Goal: Task Accomplishment & Management: Manage account settings

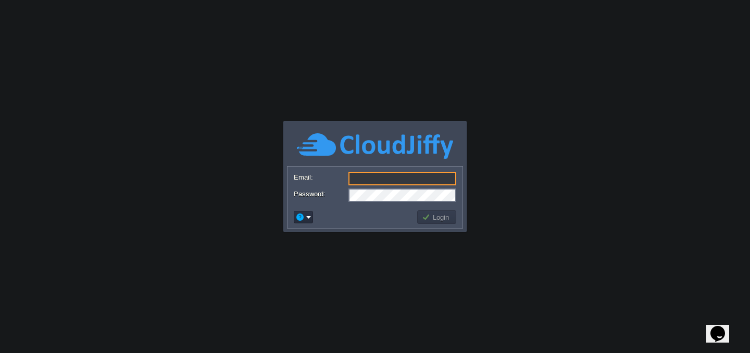
type input "[PERSON_NAME][EMAIL_ADDRESS][DOMAIN_NAME]"
click at [406, 184] on input "[PERSON_NAME][EMAIL_ADDRESS][DOMAIN_NAME]" at bounding box center [403, 179] width 108 height 14
click at [372, 176] on input "Email:" at bounding box center [403, 179] width 108 height 14
type input "[PERSON_NAME][EMAIL_ADDRESS][DOMAIN_NAME]"
click at [448, 219] on button "Login" at bounding box center [437, 217] width 30 height 9
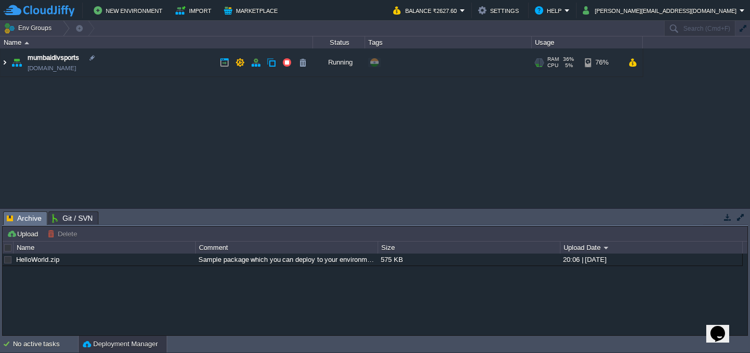
click at [5, 65] on img at bounding box center [5, 62] width 8 height 28
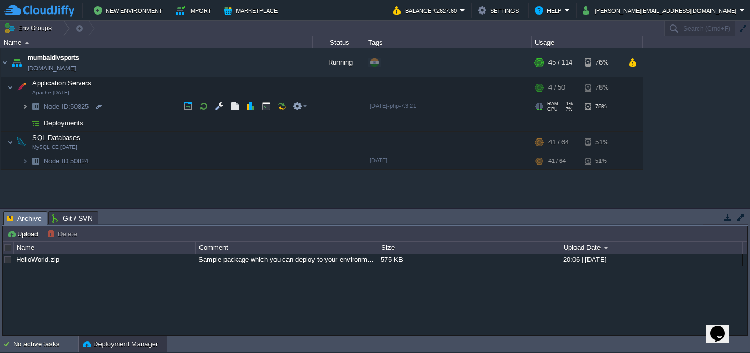
click at [26, 107] on img at bounding box center [25, 106] width 6 height 16
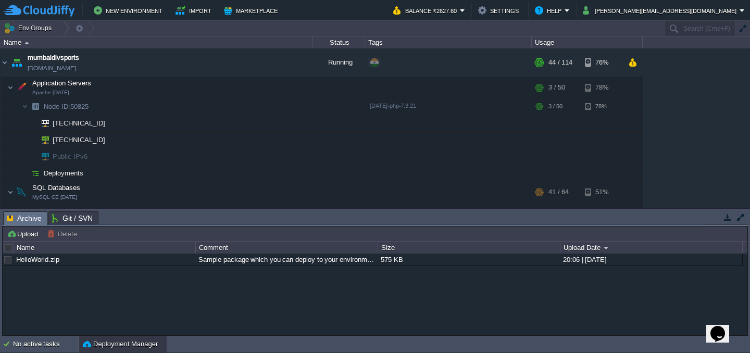
click at [381, 9] on td "New Environment Import Marketplace" at bounding box center [193, 11] width 378 height 16
click at [708, 14] on button "[PERSON_NAME][EMAIL_ADDRESS][DOMAIN_NAME]" at bounding box center [661, 10] width 157 height 13
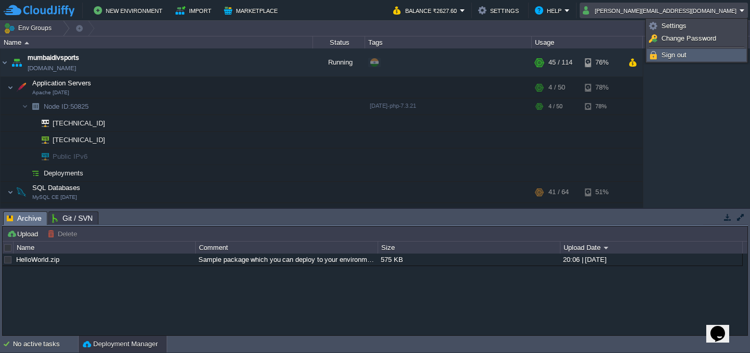
click at [671, 55] on span "Sign out" at bounding box center [674, 55] width 25 height 8
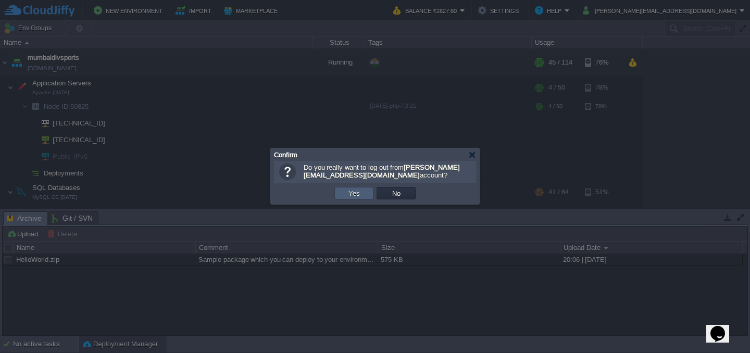
click at [356, 193] on button "Yes" at bounding box center [355, 193] width 18 height 9
